Goal: Navigation & Orientation: Find specific page/section

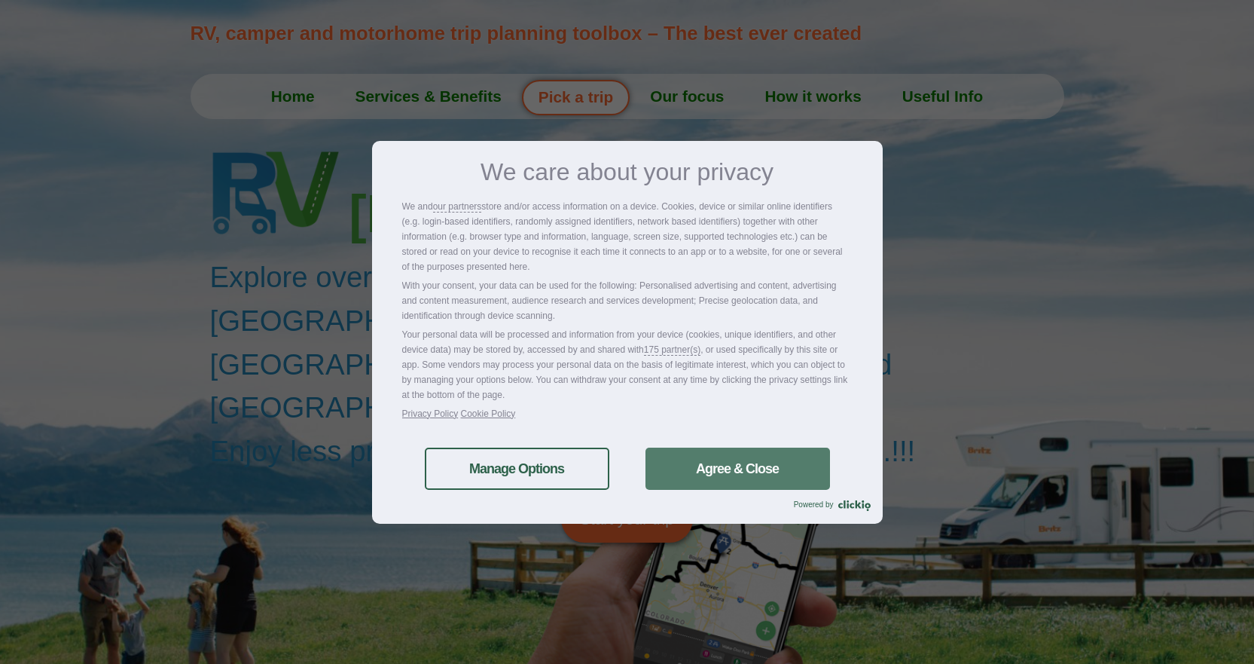
click at [746, 488] on link "Agree & Close" at bounding box center [737, 468] width 185 height 42
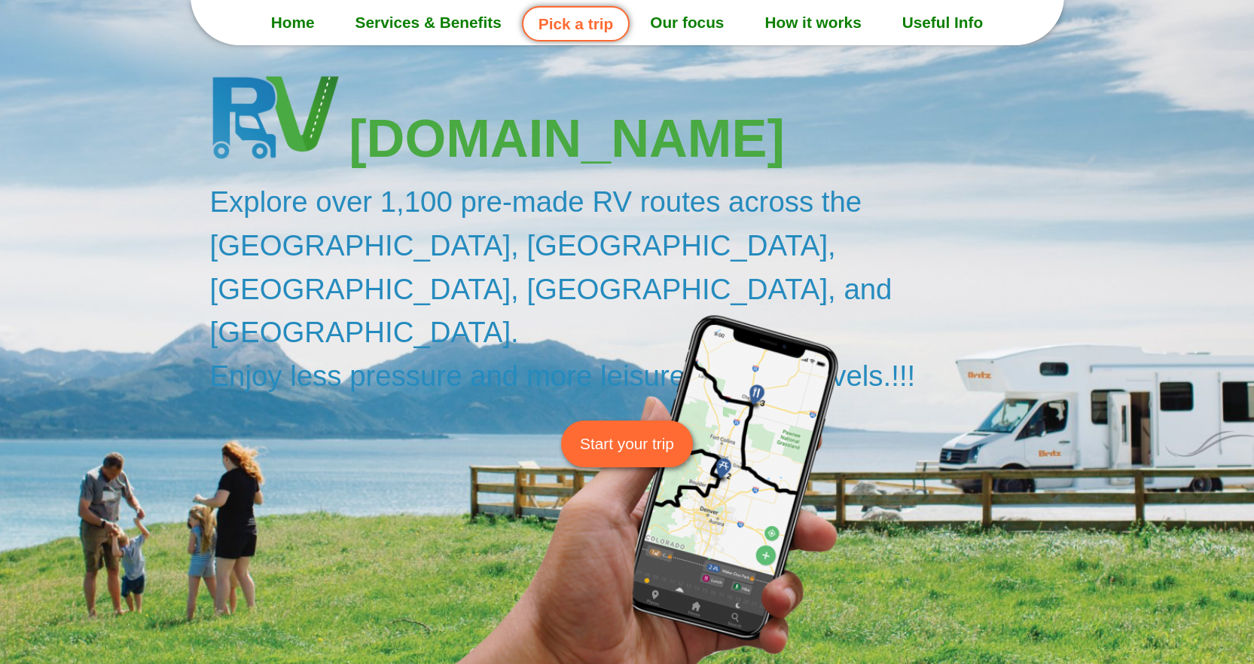
click at [617, 420] on link "Start your trip" at bounding box center [627, 443] width 132 height 46
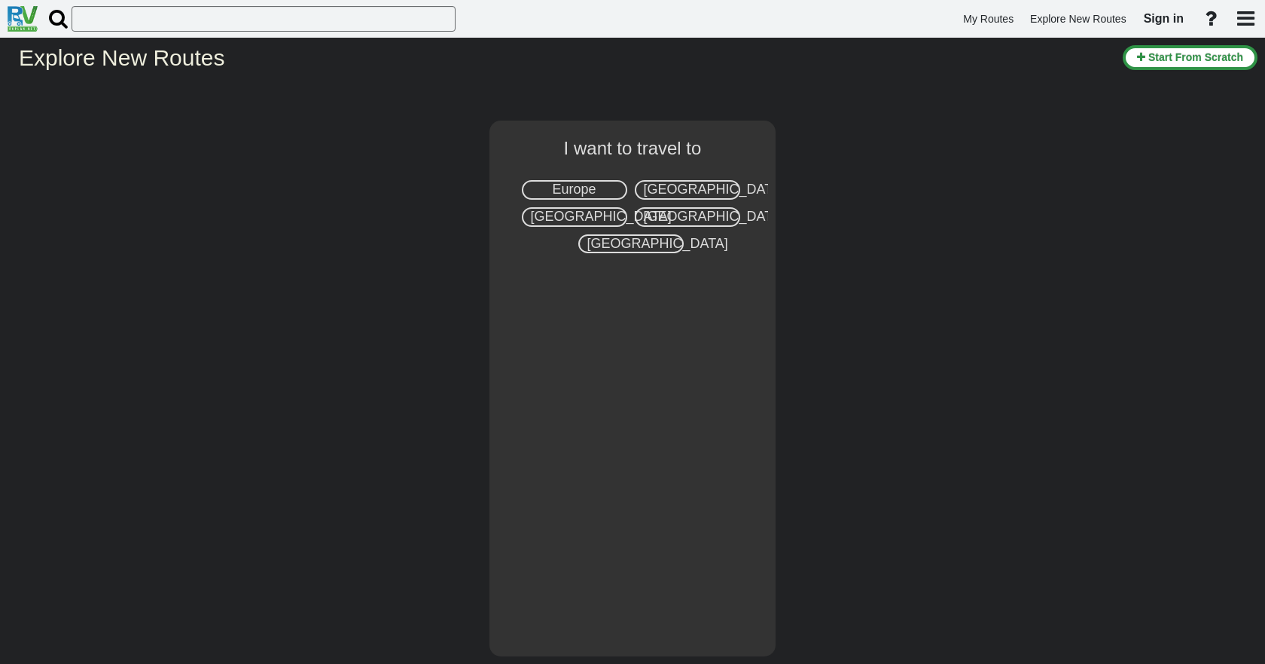
click at [575, 214] on span "Canada" at bounding box center [601, 216] width 141 height 15
select select "number:8"
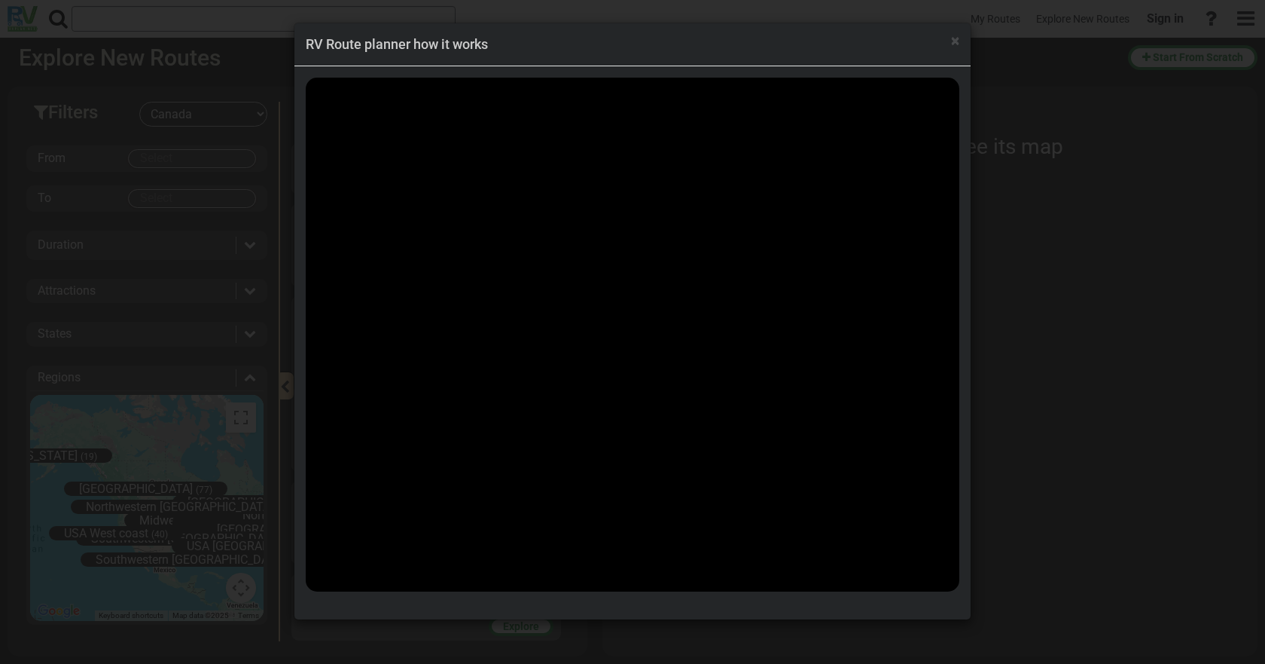
click at [960, 35] on div "× RV Route planner how it works" at bounding box center [632, 44] width 676 height 43
click at [957, 38] on span "×" at bounding box center [955, 41] width 8 height 18
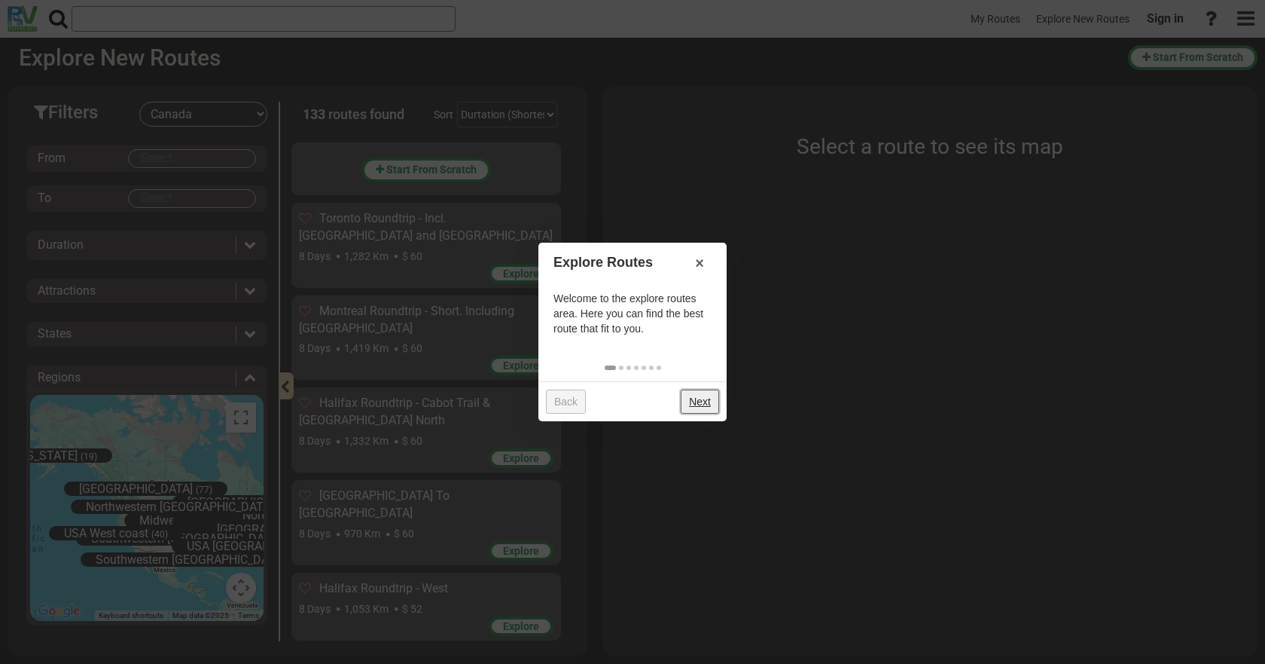
click at [691, 404] on link "Next" at bounding box center [700, 401] width 38 height 24
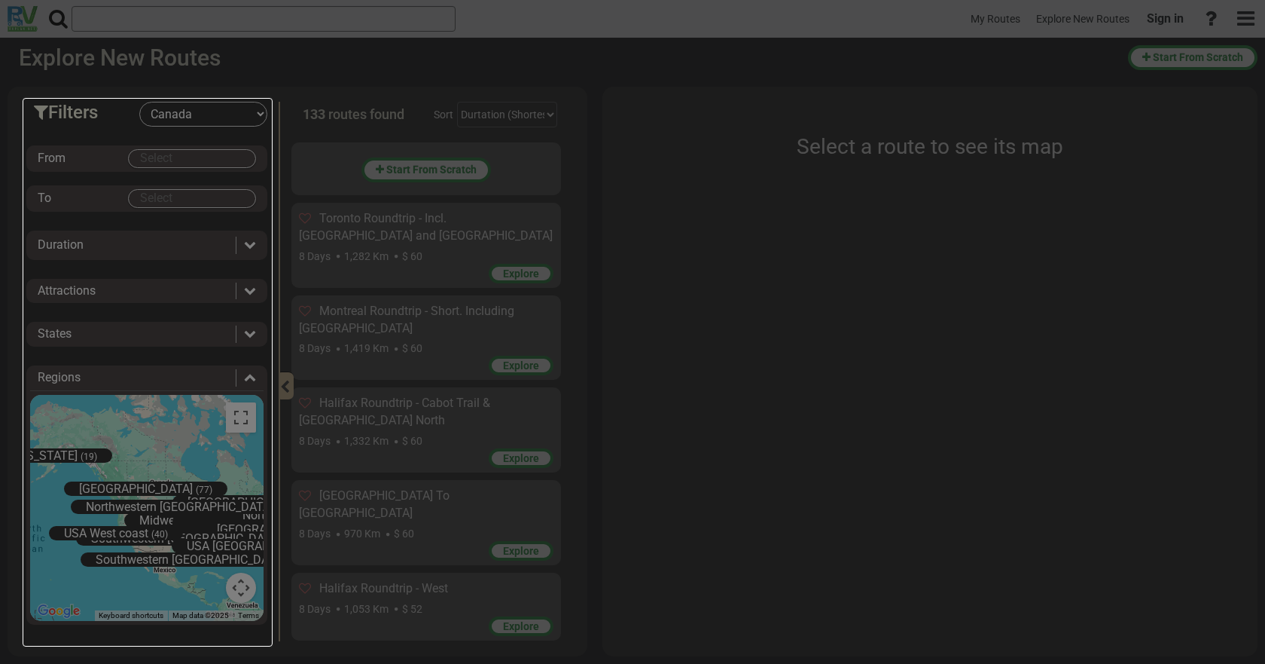
click at [691, 404] on div at bounding box center [632, 332] width 1265 height 664
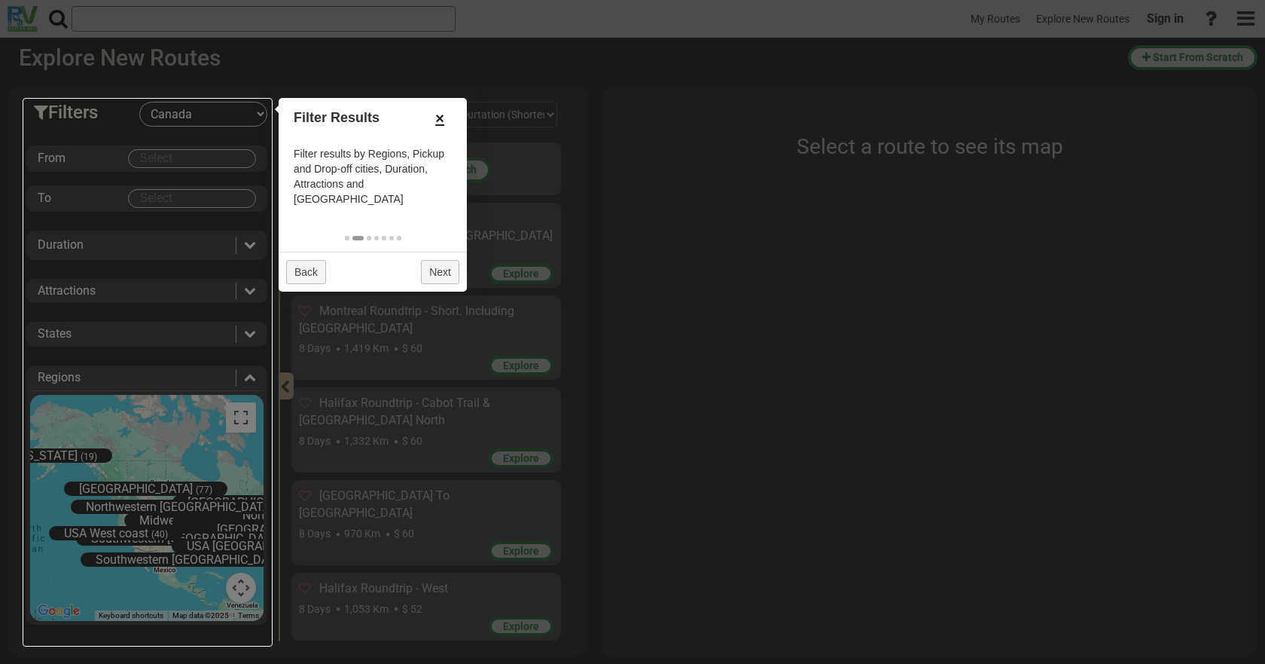
click at [447, 119] on link "×" at bounding box center [440, 118] width 24 height 26
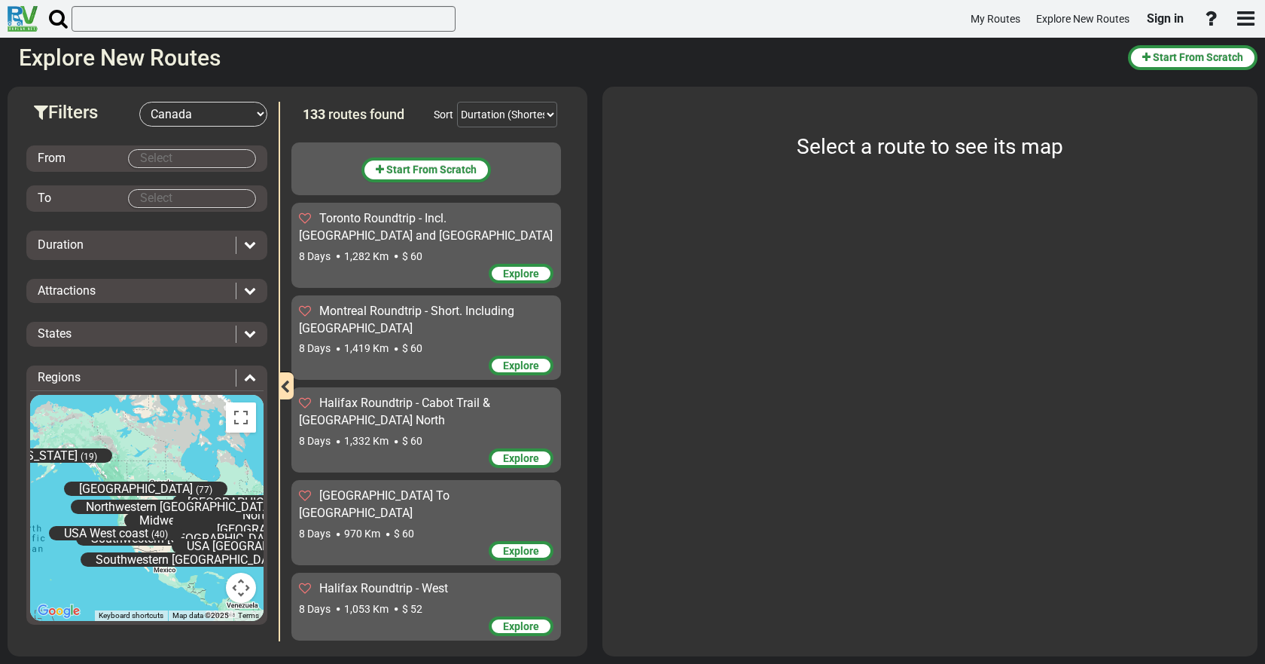
click at [206, 157] on body "My Routes Explore New Routes Sign in ×" at bounding box center [632, 332] width 1265 height 664
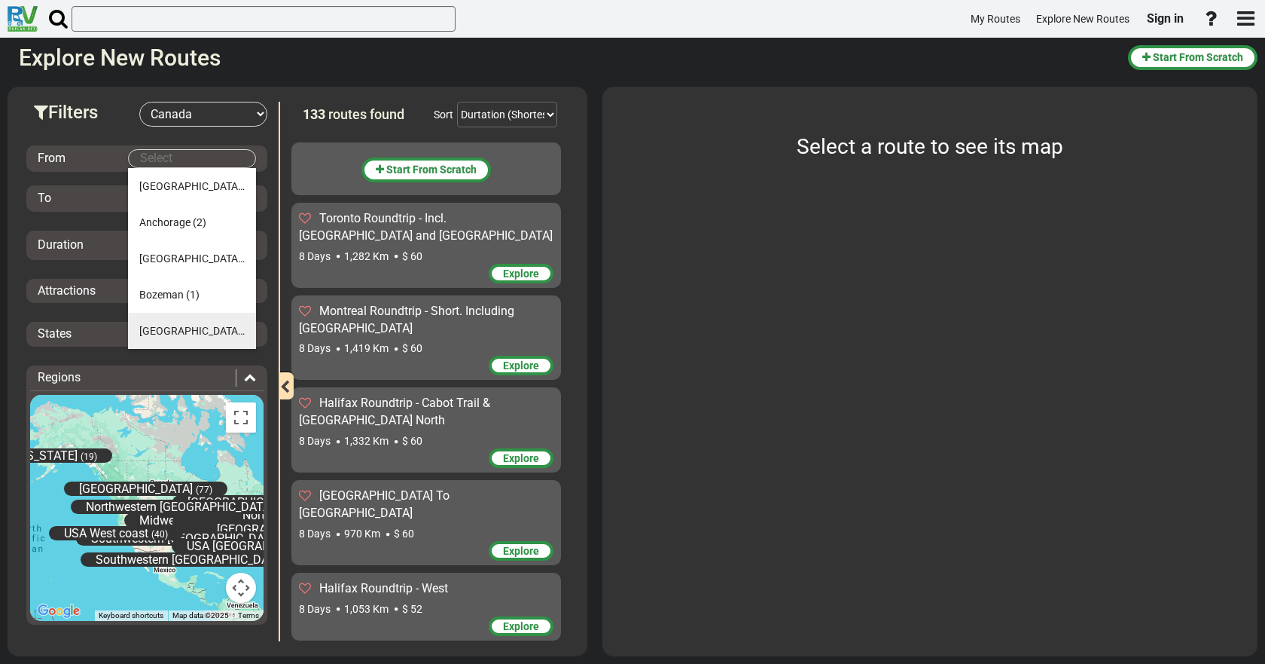
click at [178, 337] on li "Calgary (14)" at bounding box center [192, 331] width 128 height 36
type input "Calgary"
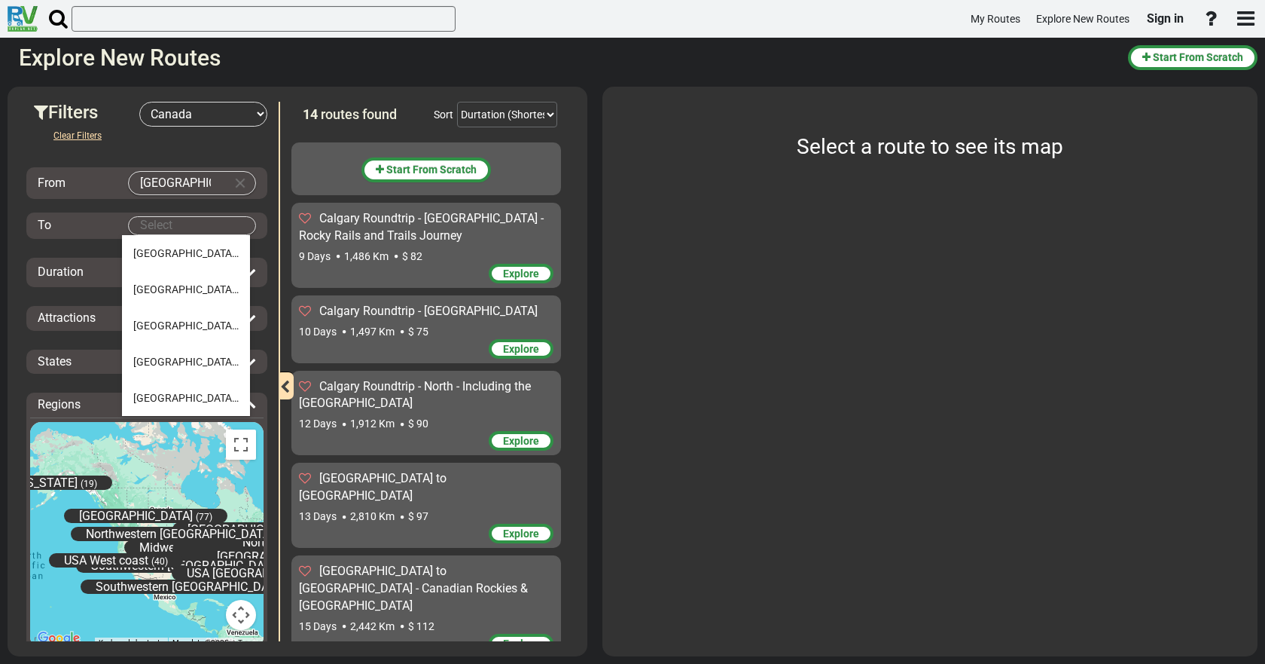
click at [200, 229] on body "My Routes Explore New Routes Sign in ×" at bounding box center [632, 332] width 1265 height 664
click at [167, 399] on span "Vancouver" at bounding box center [185, 398] width 105 height 12
type input "Vancouver"
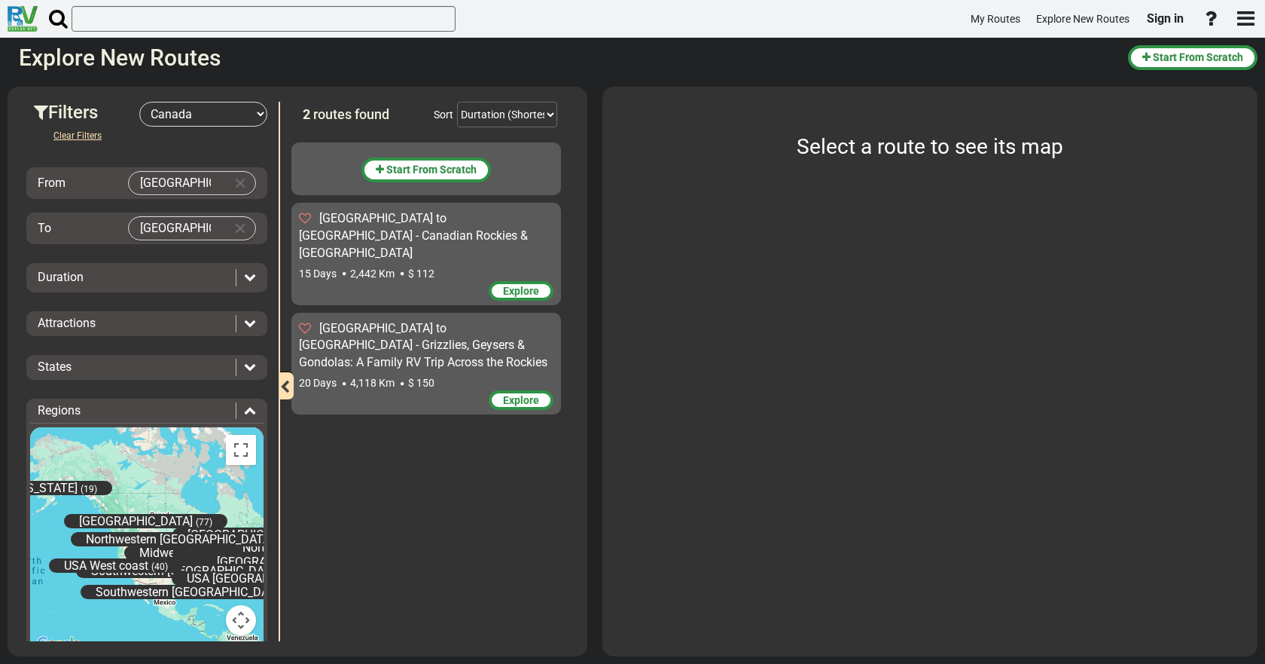
click at [199, 276] on div "Duration" at bounding box center [133, 277] width 191 height 17
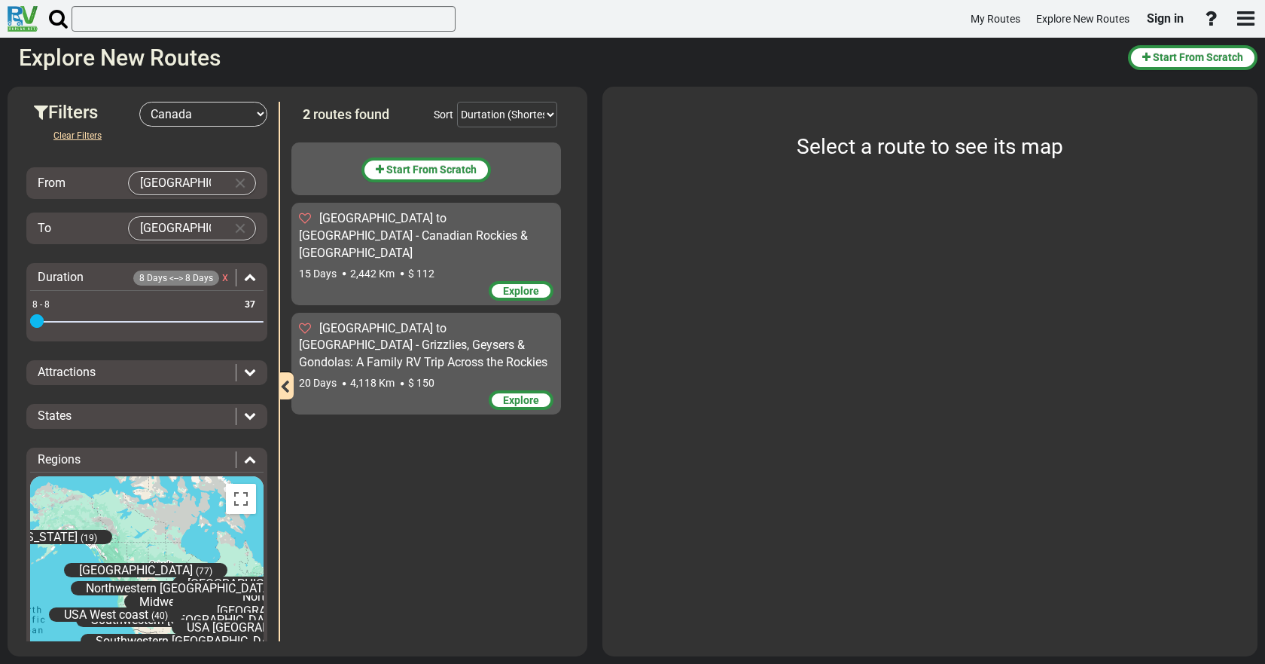
drag, startPoint x: 249, startPoint y: 322, endPoint x: 16, endPoint y: 327, distance: 233.5
click at [16, 327] on div "Filters -- Select Destination -- Europe United States Canada Australia New Zeal…" at bounding box center [147, 371] width 264 height 539
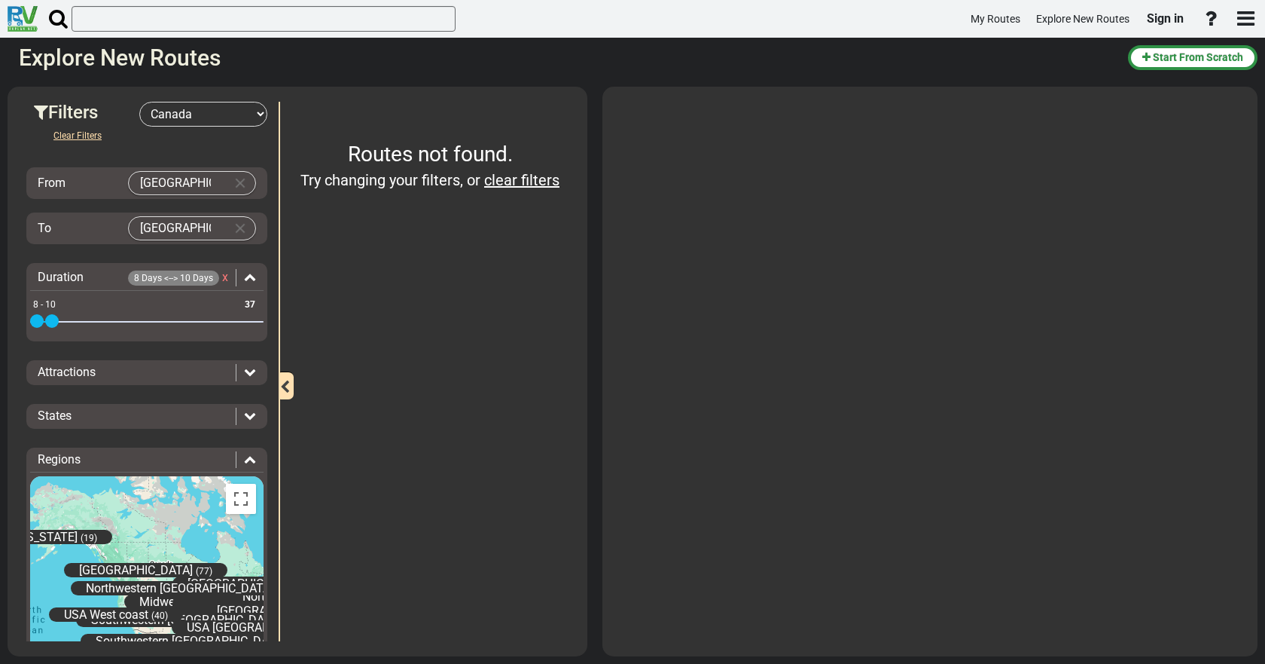
drag, startPoint x: 38, startPoint y: 323, endPoint x: 48, endPoint y: 324, distance: 9.8
click at [48, 324] on span at bounding box center [52, 321] width 14 height 14
drag, startPoint x: 45, startPoint y: 325, endPoint x: 24, endPoint y: 326, distance: 21.1
click at [24, 326] on div "Filters -- Select Destination -- Europe United States Canada Australia New Zeal…" at bounding box center [147, 371] width 264 height 539
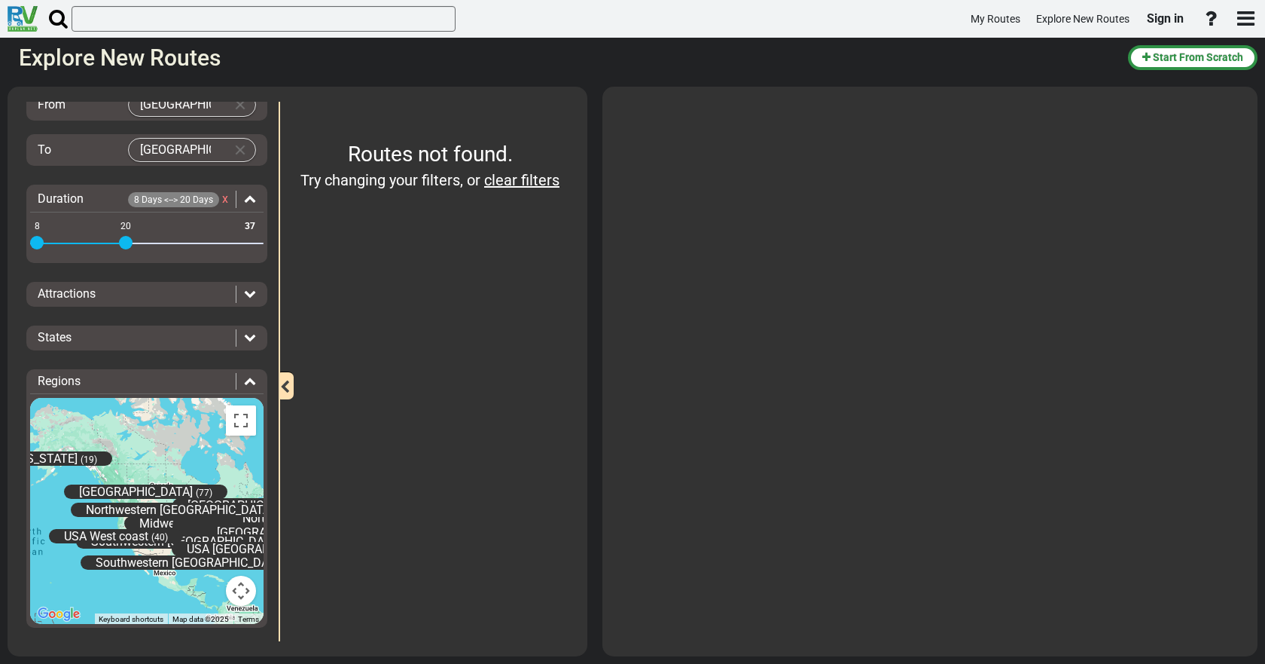
drag, startPoint x: 35, startPoint y: 243, endPoint x: 124, endPoint y: 245, distance: 89.7
click at [124, 245] on span at bounding box center [126, 243] width 14 height 14
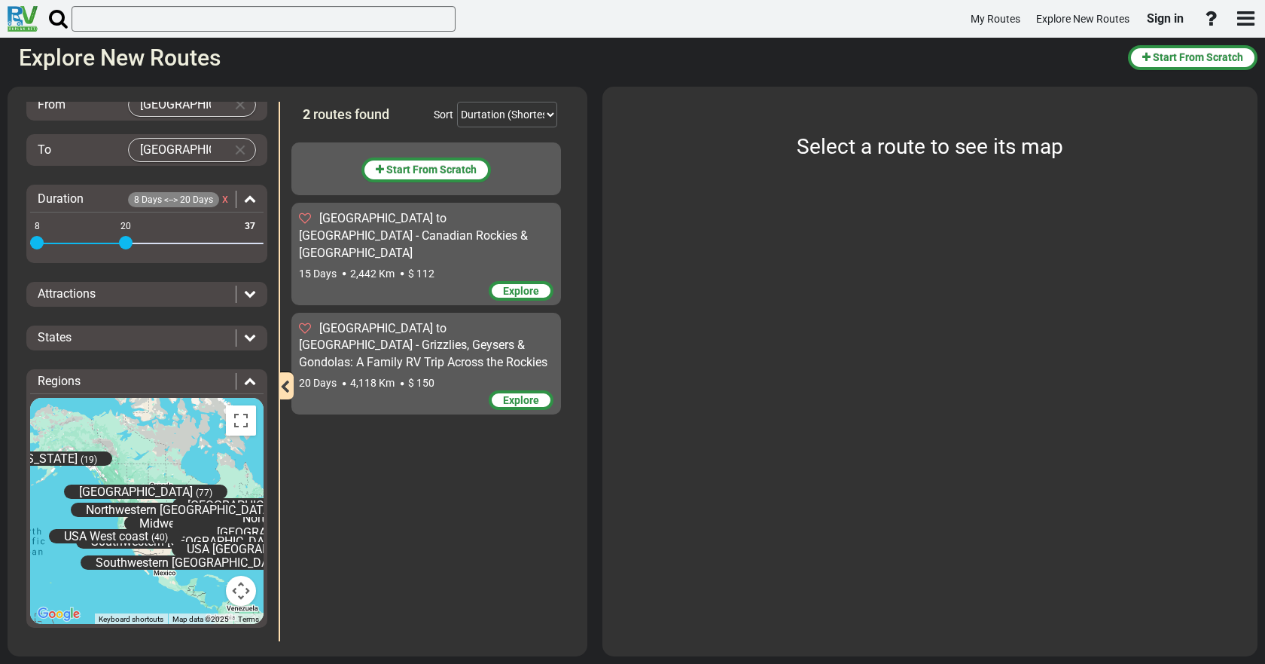
click at [504, 285] on span "Explore" at bounding box center [521, 291] width 36 height 12
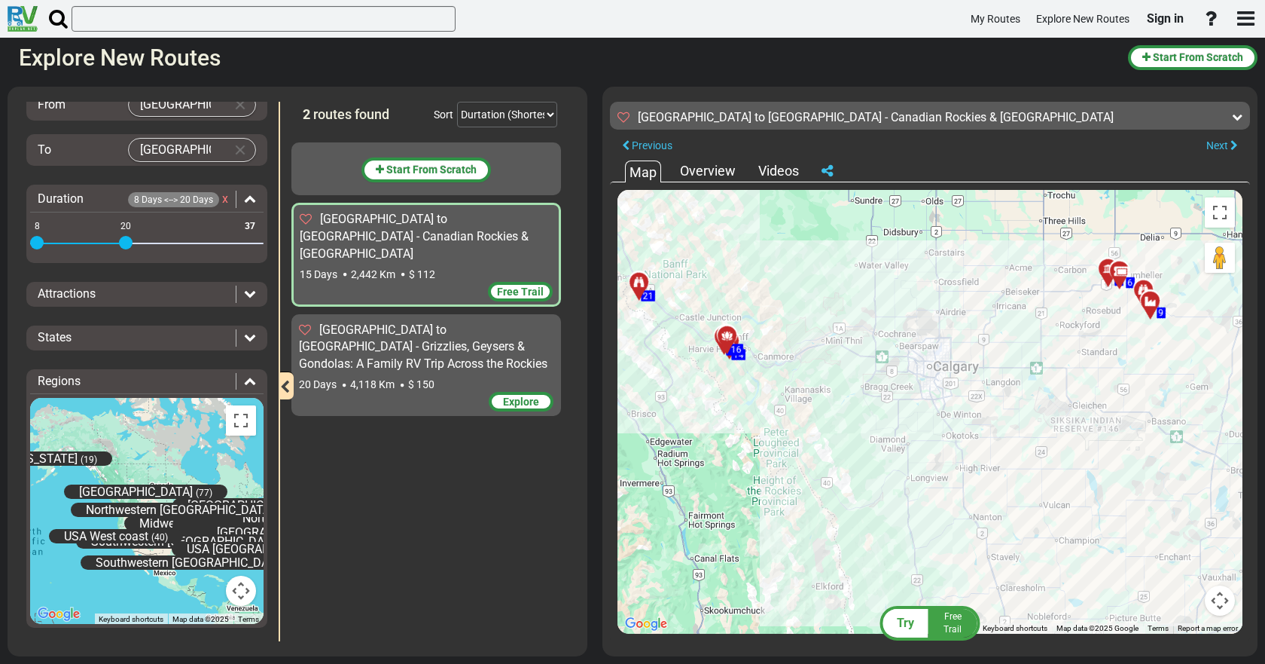
drag, startPoint x: 974, startPoint y: 417, endPoint x: 941, endPoint y: 404, distance: 34.8
click at [941, 404] on div "To activate drag with keyboard, press Alt + Enter. Once in keyboard drag state,…" at bounding box center [930, 412] width 625 height 444
click at [350, 340] on div "Calgary to Vancouver - Grizzlies, Geysers & Gondolas: A Family RV Trip Across t…" at bounding box center [426, 357] width 255 height 71
